Goal: Communication & Community: Answer question/provide support

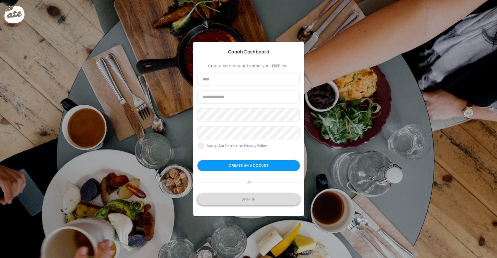
type input "**********"
click at [265, 201] on div "Sign in" at bounding box center [248, 199] width 102 height 11
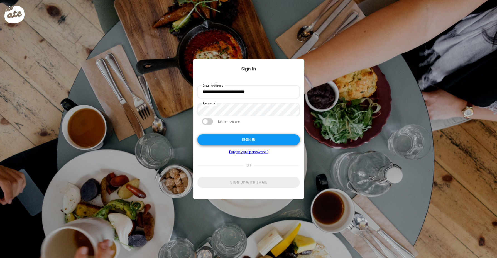
click at [258, 138] on div "Sign in" at bounding box center [248, 139] width 102 height 11
type input "**********"
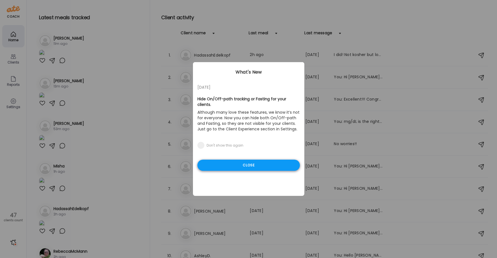
click at [259, 160] on div "Close" at bounding box center [248, 165] width 102 height 11
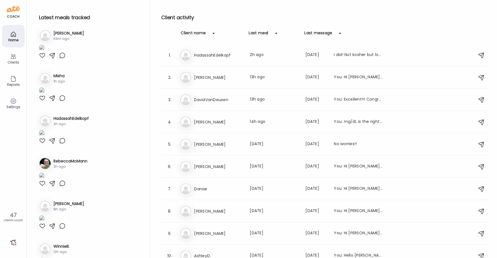
scroll to position [111, 0]
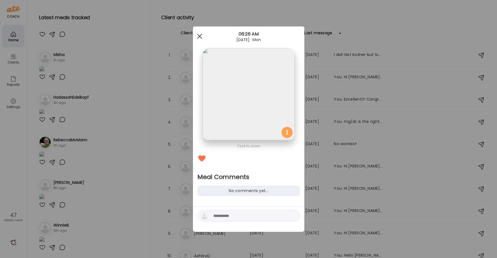
click at [199, 34] on div at bounding box center [199, 36] width 11 height 11
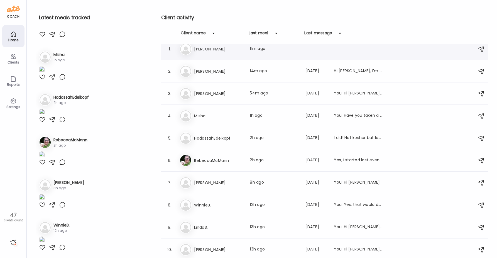
scroll to position [0, 0]
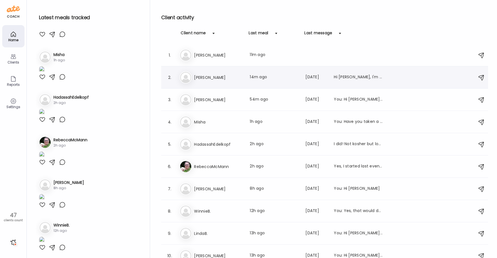
click at [222, 77] on h3 "[PERSON_NAME]" at bounding box center [218, 77] width 49 height 7
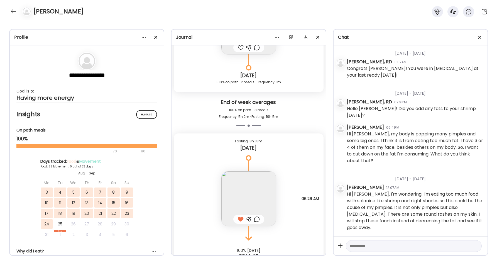
scroll to position [17368, 0]
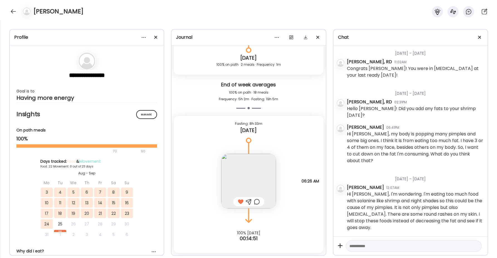
click at [357, 248] on textarea at bounding box center [408, 245] width 119 height 7
click at [393, 246] on textarea "**********" at bounding box center [408, 242] width 119 height 13
type textarea "**********"
click at [473, 246] on div at bounding box center [475, 246] width 8 height 8
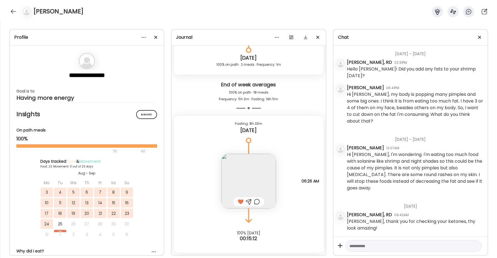
scroll to position [664, 0]
click at [13, 14] on div at bounding box center [13, 11] width 9 height 9
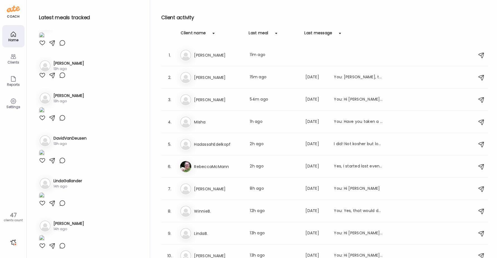
scroll to position [668, 0]
click at [239, 164] on h3 "RebeccaMcMann" at bounding box center [218, 166] width 49 height 7
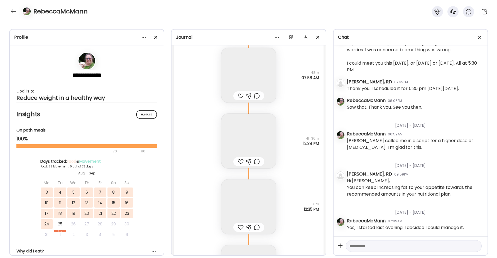
scroll to position [27182, 0]
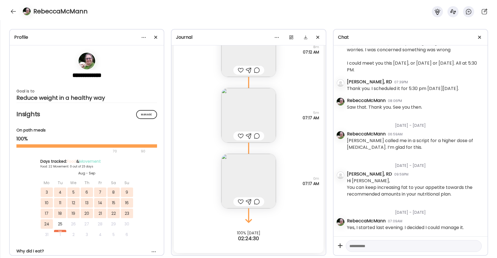
click at [11, 12] on div at bounding box center [13, 11] width 9 height 9
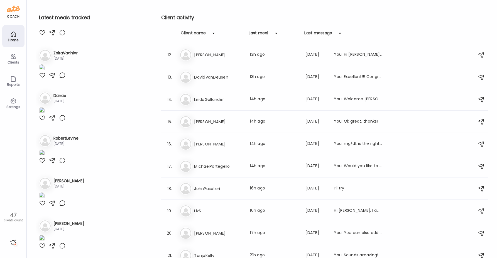
scroll to position [278, 0]
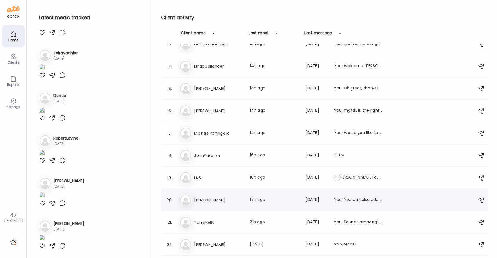
click at [224, 200] on h3 "[PERSON_NAME]" at bounding box center [218, 200] width 49 height 7
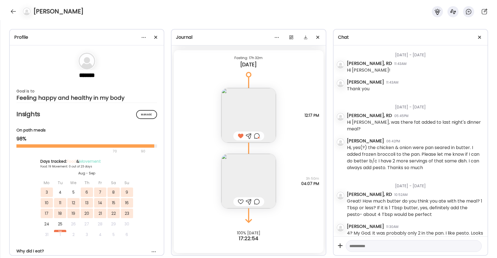
scroll to position [1296, 0]
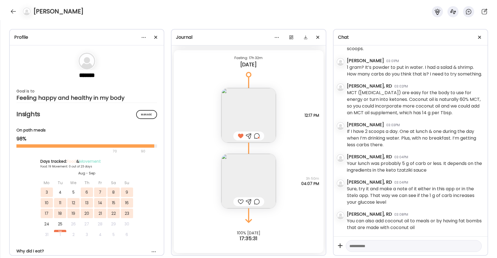
click at [248, 15] on div "[PERSON_NAME]" at bounding box center [248, 10] width 497 height 20
click at [14, 12] on div at bounding box center [13, 11] width 9 height 9
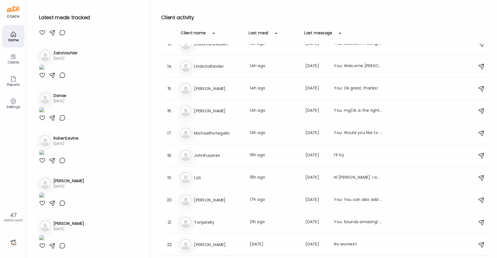
scroll to position [2370, 0]
click at [221, 203] on h3 "[PERSON_NAME]" at bounding box center [218, 200] width 49 height 7
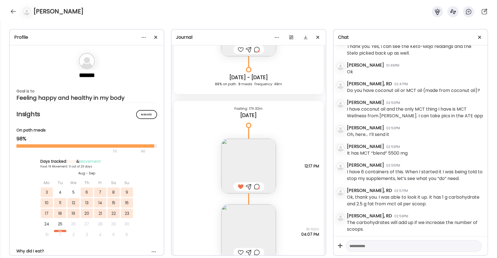
scroll to position [1089, 0]
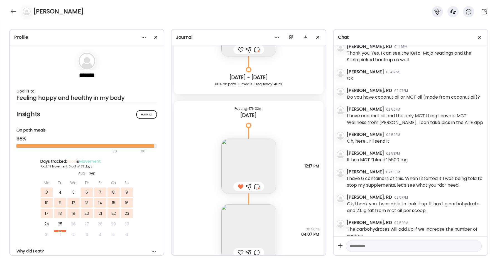
click at [254, 158] on img at bounding box center [248, 166] width 55 height 55
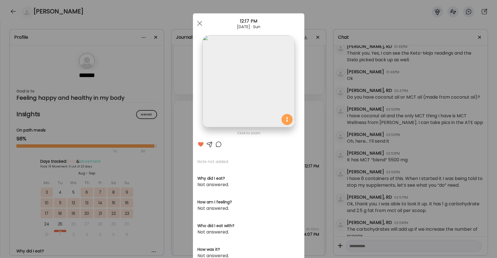
click at [215, 143] on div at bounding box center [218, 144] width 7 height 7
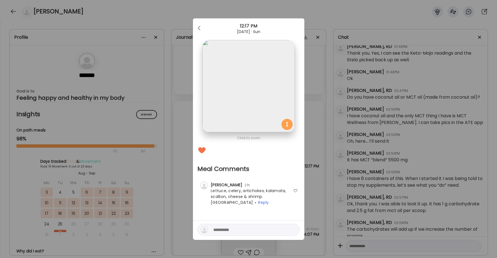
click at [185, 156] on div "Ate Coach Dashboard Wahoo! It’s official Take a moment to set up your Coach Pro…" at bounding box center [248, 129] width 497 height 258
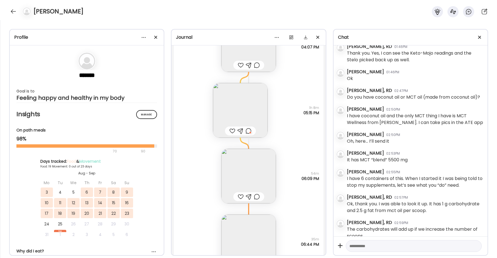
scroll to position [15574, 0]
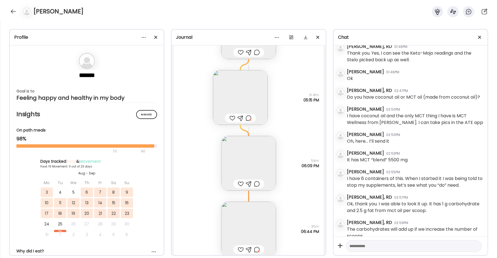
click at [242, 156] on img at bounding box center [248, 163] width 55 height 55
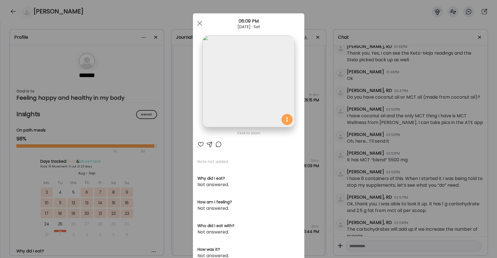
click at [187, 127] on div "Ate Coach Dashboard Wahoo! It’s official Take a moment to set up your Coach Pro…" at bounding box center [248, 129] width 497 height 258
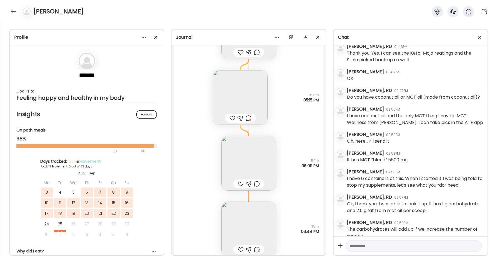
click at [233, 229] on img at bounding box center [248, 229] width 55 height 55
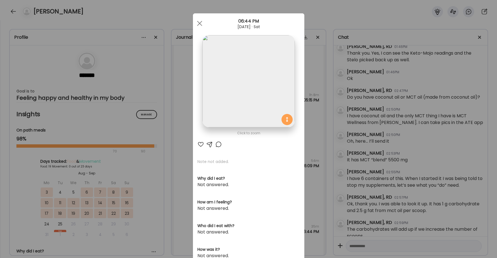
click at [173, 180] on div "Ate Coach Dashboard Wahoo! It’s official Take a moment to set up your Coach Pro…" at bounding box center [248, 129] width 497 height 258
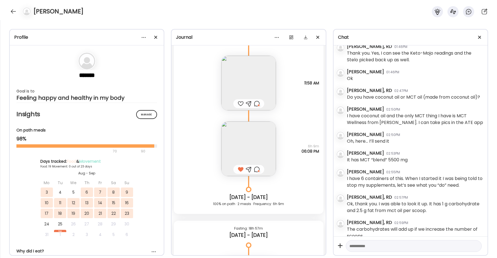
scroll to position [15045, 0]
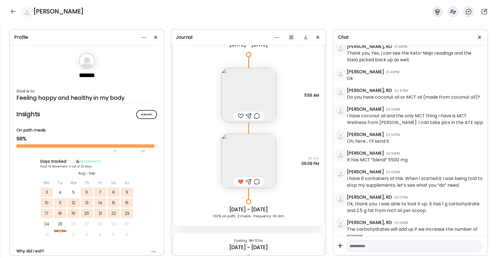
click at [255, 183] on div at bounding box center [257, 181] width 6 height 7
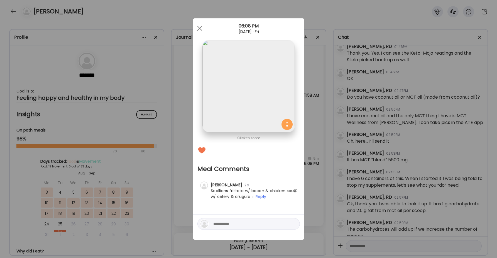
drag, startPoint x: 177, startPoint y: 167, endPoint x: 173, endPoint y: 171, distance: 5.8
click at [176, 168] on div "Ate Coach Dashboard Wahoo! It’s official Take a moment to set up your Coach Pro…" at bounding box center [248, 129] width 497 height 258
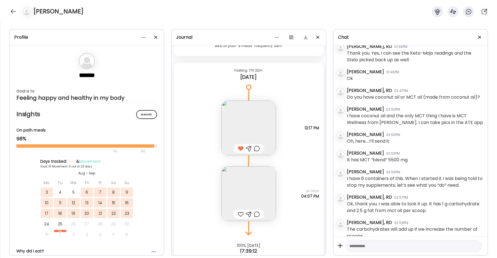
scroll to position [15824, 0]
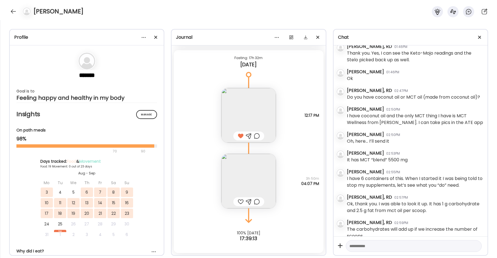
click at [9, 13] on div "[PERSON_NAME]" at bounding box center [248, 10] width 497 height 20
click at [13, 13] on div at bounding box center [13, 11] width 9 height 9
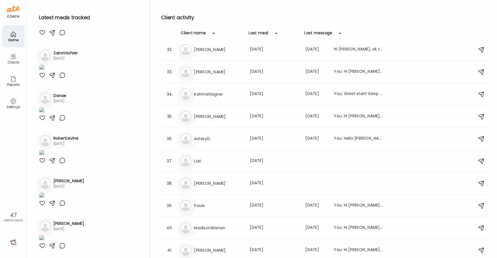
scroll to position [557, 0]
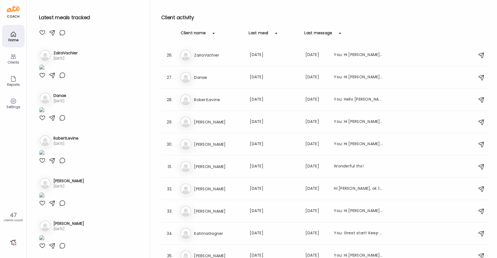
click at [193, 31] on div "Client name" at bounding box center [193, 34] width 25 height 9
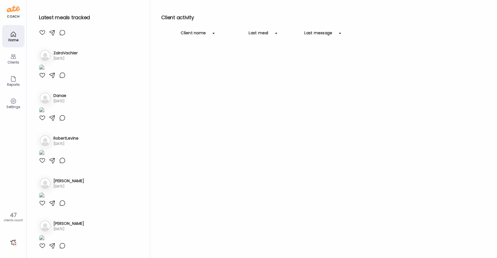
scroll to position [0, 0]
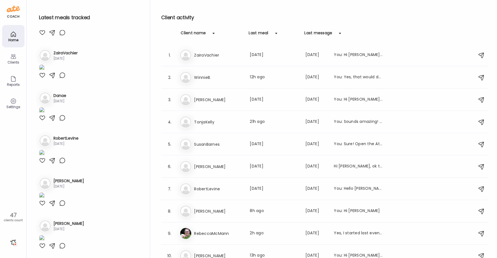
click at [202, 33] on div "Client name" at bounding box center [193, 34] width 25 height 9
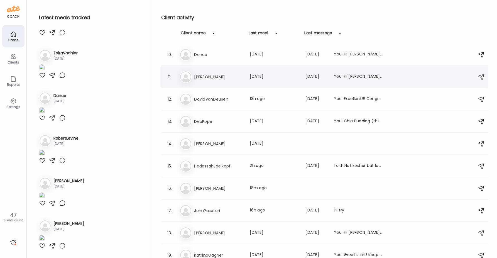
scroll to position [223, 0]
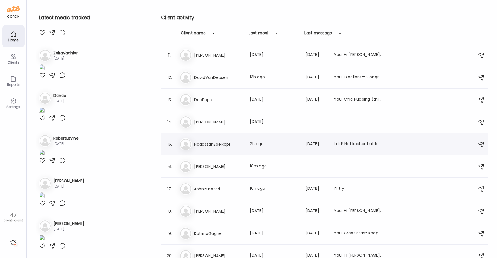
click at [223, 141] on h3 "HadassahEdelkopf" at bounding box center [218, 144] width 49 height 7
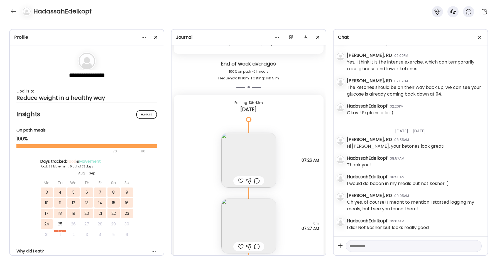
scroll to position [22734, 0]
click at [235, 160] on img at bounding box center [248, 161] width 55 height 55
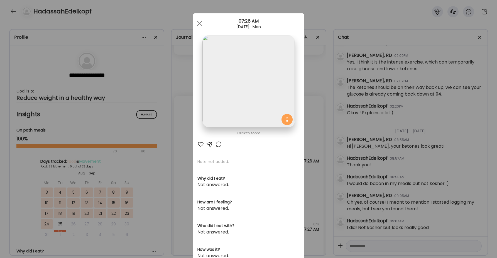
click at [239, 87] on img at bounding box center [248, 81] width 92 height 92
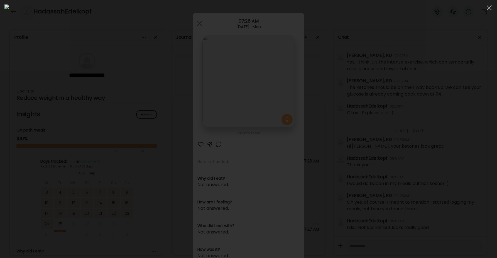
click at [401, 121] on div at bounding box center [248, 128] width 488 height 249
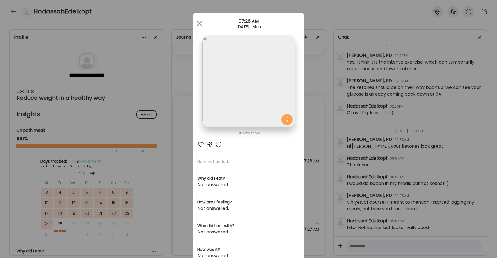
click at [313, 136] on div "Ate Coach Dashboard Wahoo! It’s official Take a moment to set up your Coach Pro…" at bounding box center [248, 129] width 497 height 258
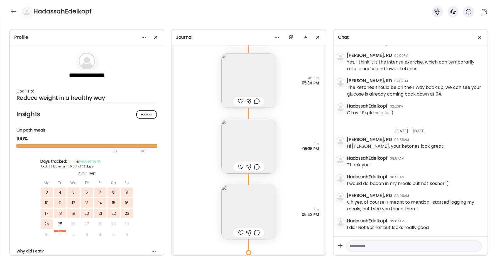
scroll to position [22511, 0]
click at [241, 79] on img at bounding box center [248, 80] width 55 height 55
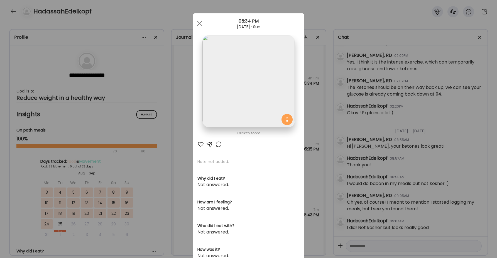
click at [171, 141] on div "Ate Coach Dashboard Wahoo! It’s official Take a moment to set up your Coach Pro…" at bounding box center [248, 129] width 497 height 258
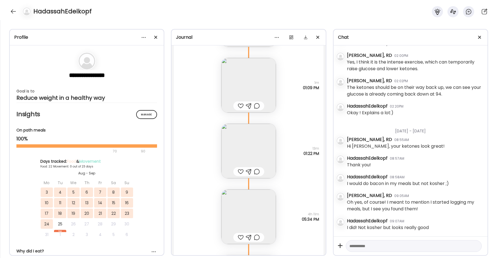
scroll to position [22344, 0]
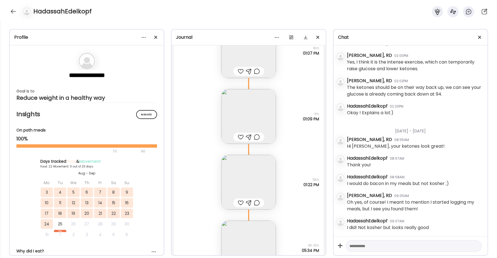
drag, startPoint x: 250, startPoint y: 180, endPoint x: 248, endPoint y: 175, distance: 5.1
click at [250, 180] on img at bounding box center [248, 182] width 55 height 55
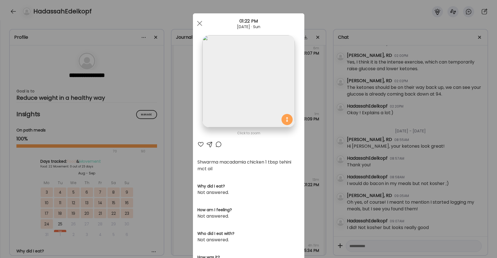
click at [178, 154] on div "Ate Coach Dashboard Wahoo! It’s official Take a moment to set up your Coach Pro…" at bounding box center [248, 129] width 497 height 258
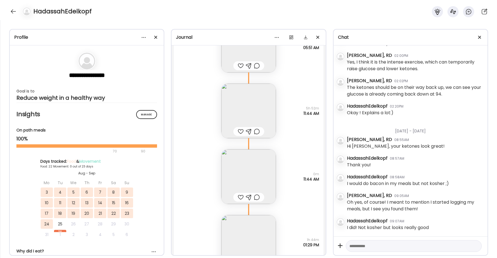
scroll to position [21147, 0]
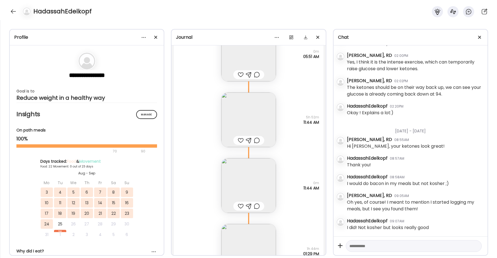
click at [243, 114] on img at bounding box center [248, 119] width 55 height 55
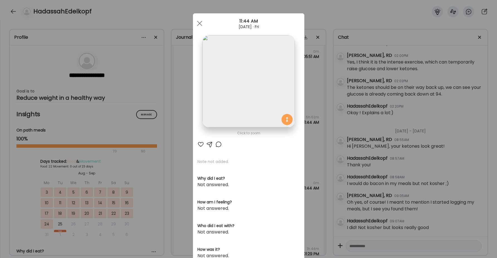
click at [226, 91] on img at bounding box center [248, 81] width 92 height 92
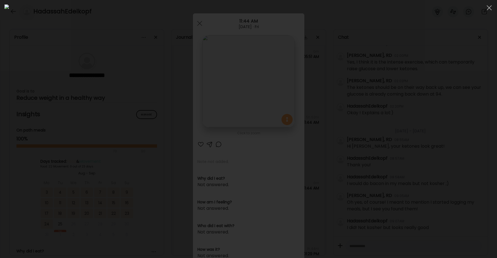
click at [92, 128] on div at bounding box center [248, 128] width 488 height 249
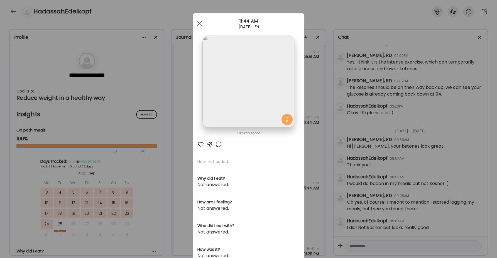
click at [177, 136] on div "Ate Coach Dashboard Wahoo! It’s official Take a moment to set up your Coach Pro…" at bounding box center [248, 129] width 497 height 258
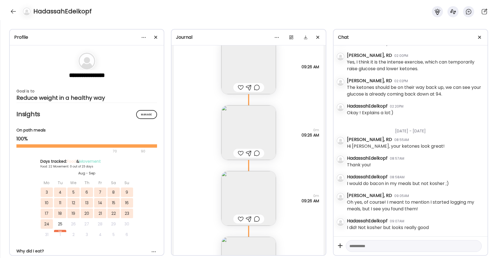
scroll to position [20145, 0]
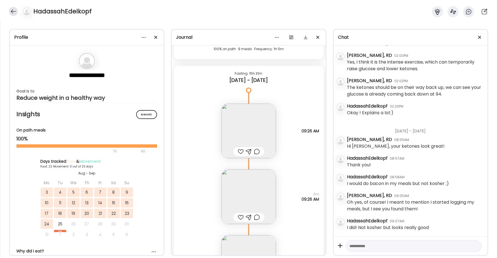
click at [9, 12] on div at bounding box center [13, 11] width 9 height 9
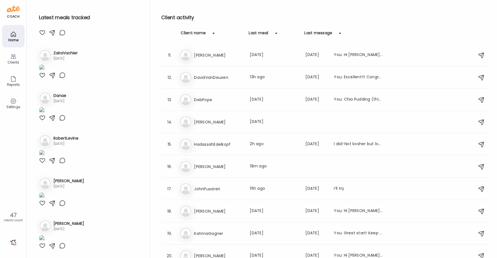
scroll to position [2620, 0]
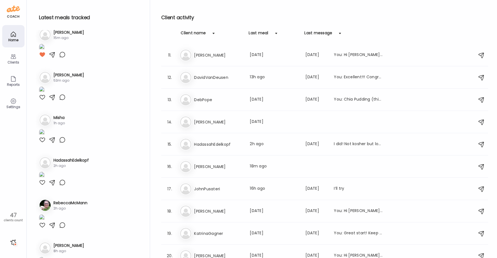
scroll to position [0, 0]
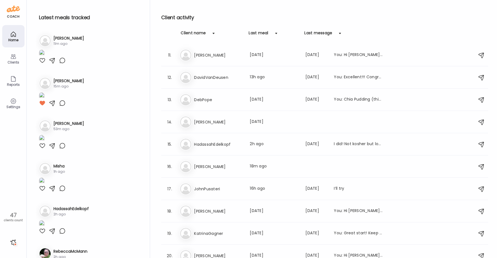
click at [156, 3] on div "Latest meals tracked 1. Ja [PERSON_NAME] 11m ago 2. Lu [PERSON_NAME] 15m ago 3.…" at bounding box center [262, 130] width 452 height 261
